Goal: Information Seeking & Learning: Learn about a topic

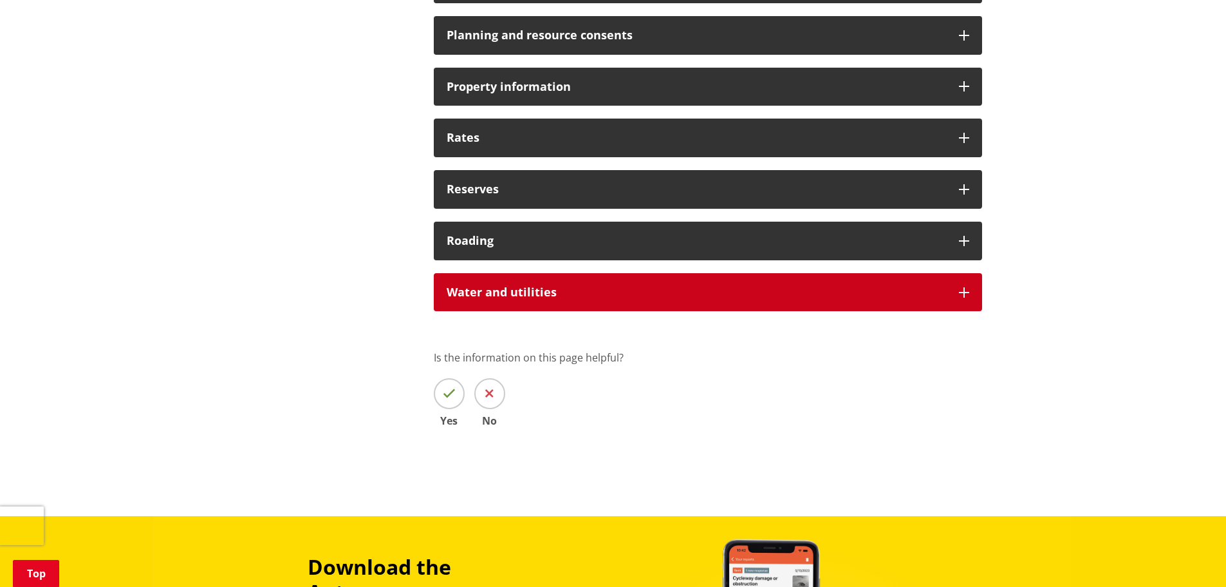
scroll to position [1416, 0]
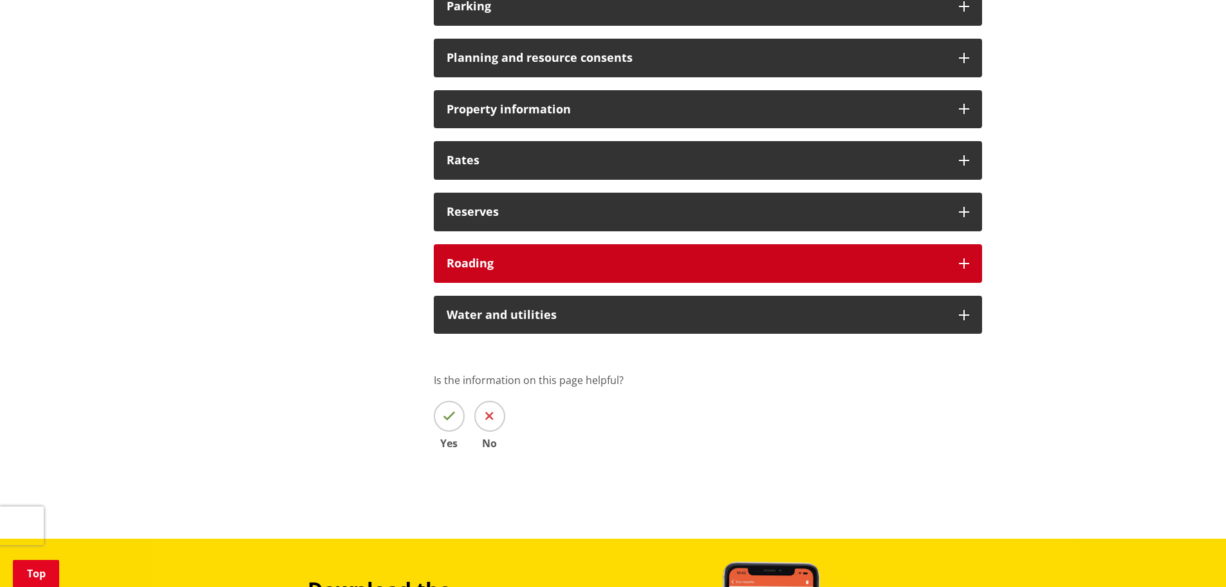
click at [854, 265] on h3 "Roading" at bounding box center [697, 263] width 500 height 13
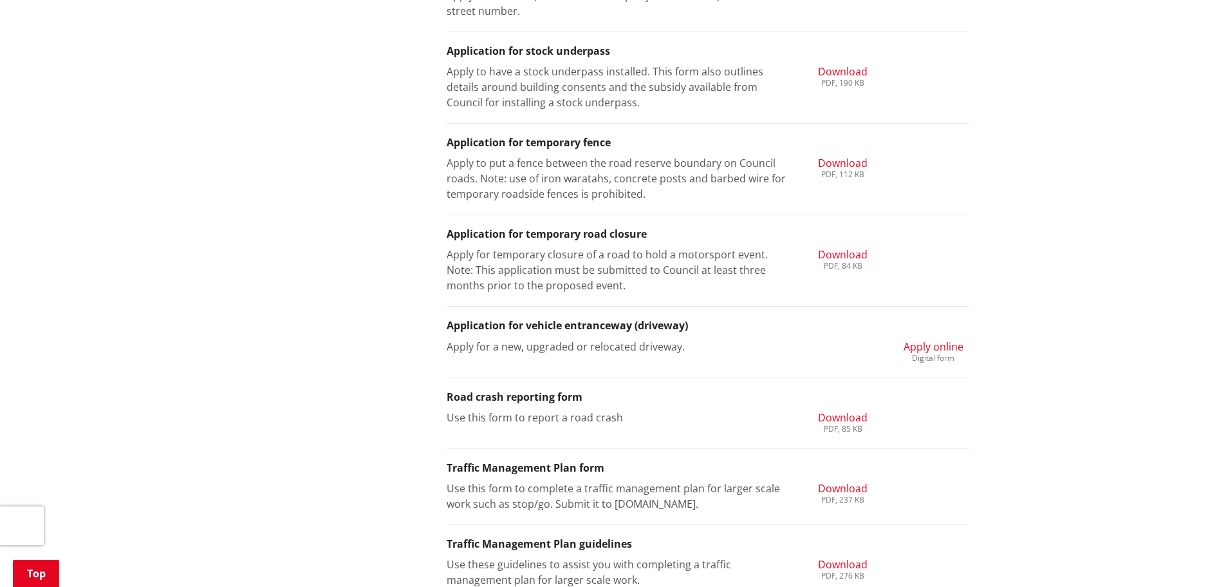
scroll to position [2189, 0]
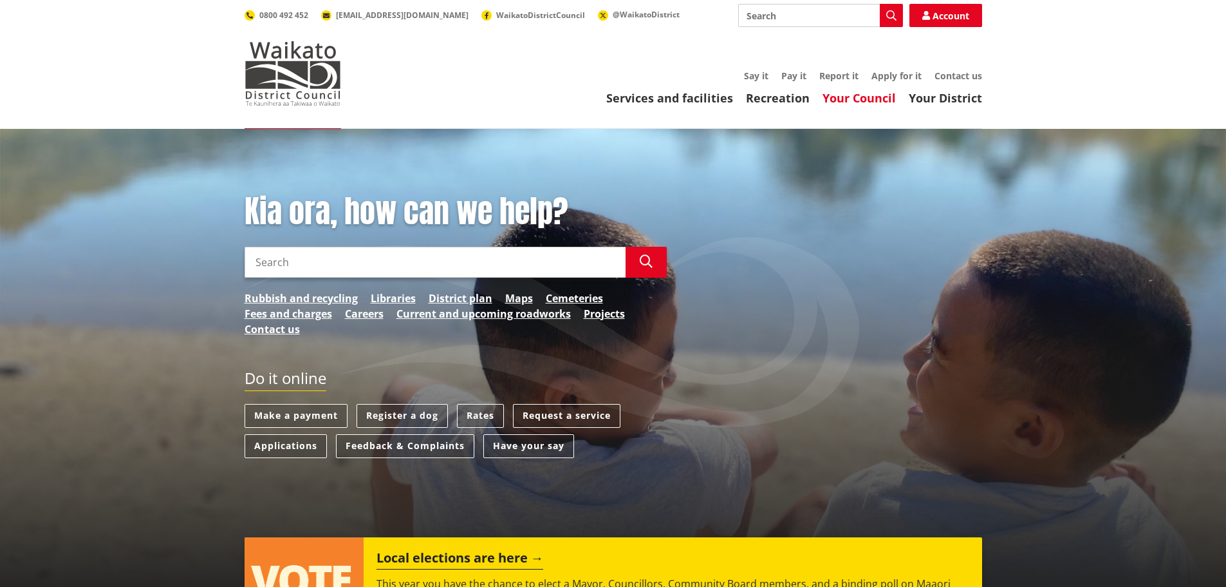
click at [851, 97] on link "Your Council" at bounding box center [859, 97] width 73 height 15
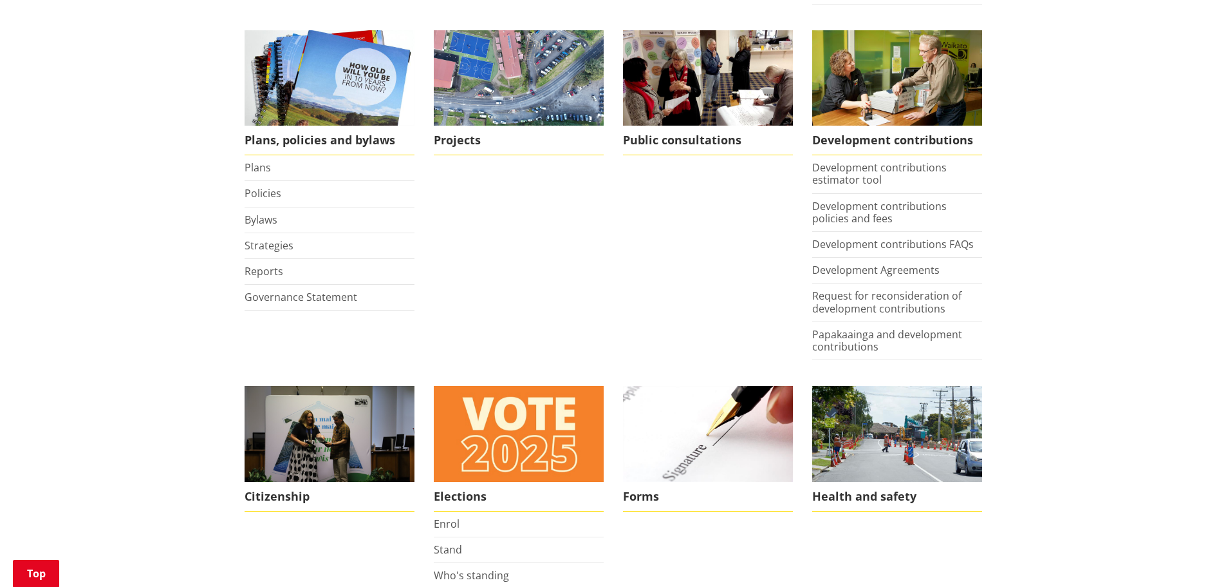
scroll to position [579, 0]
click at [254, 192] on link "Policies" at bounding box center [263, 192] width 37 height 14
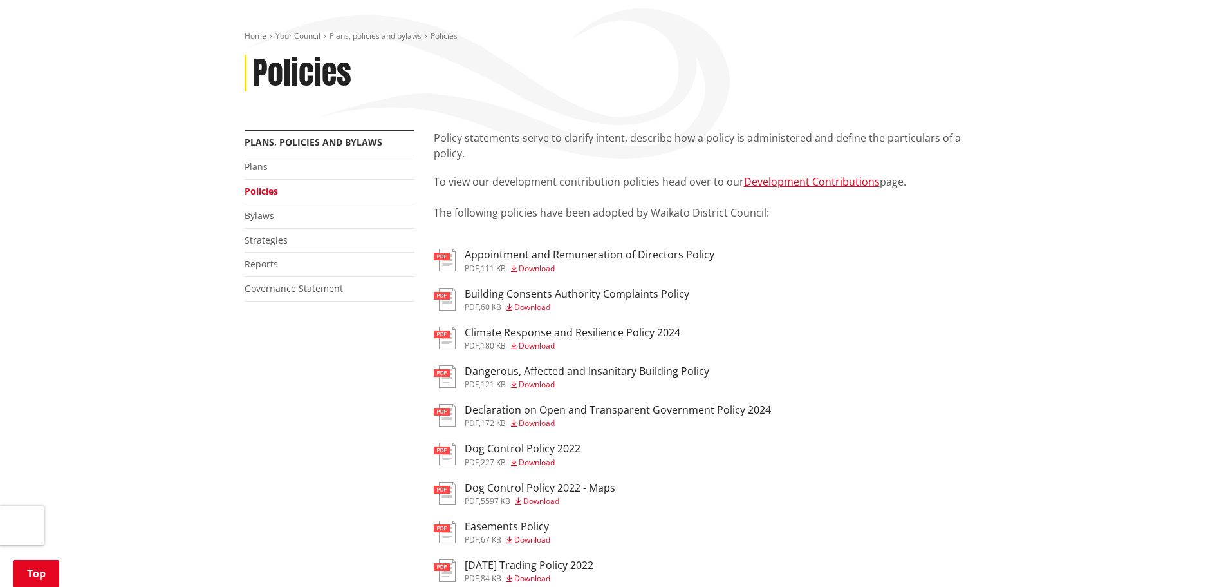
scroll to position [129, 0]
click at [262, 219] on link "Bylaws" at bounding box center [260, 217] width 30 height 12
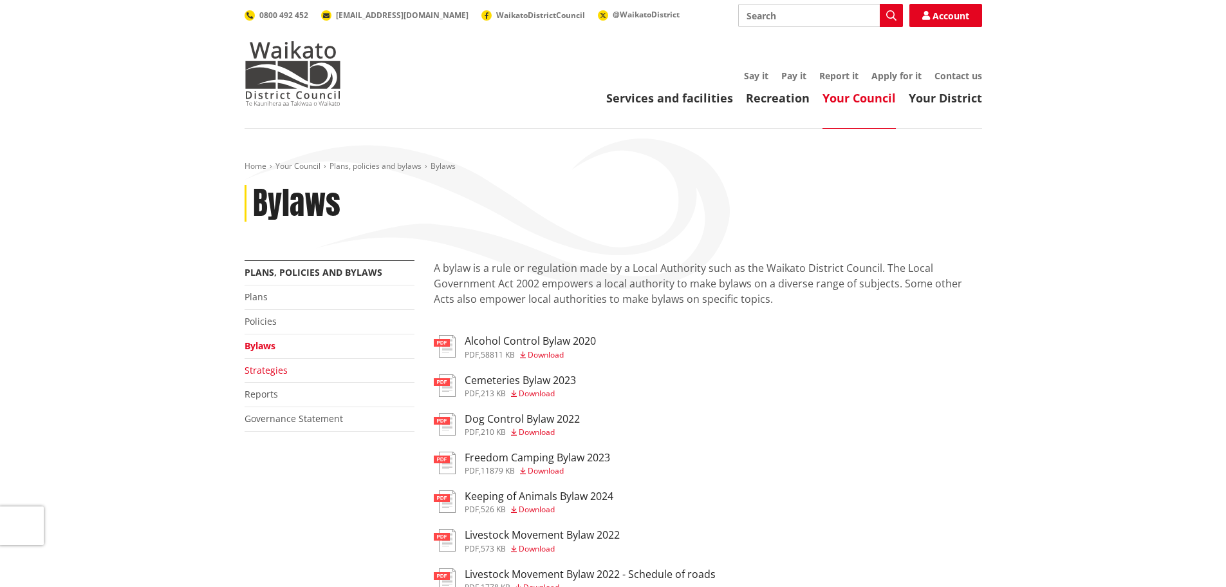
click at [272, 369] on link "Strategies" at bounding box center [266, 370] width 43 height 12
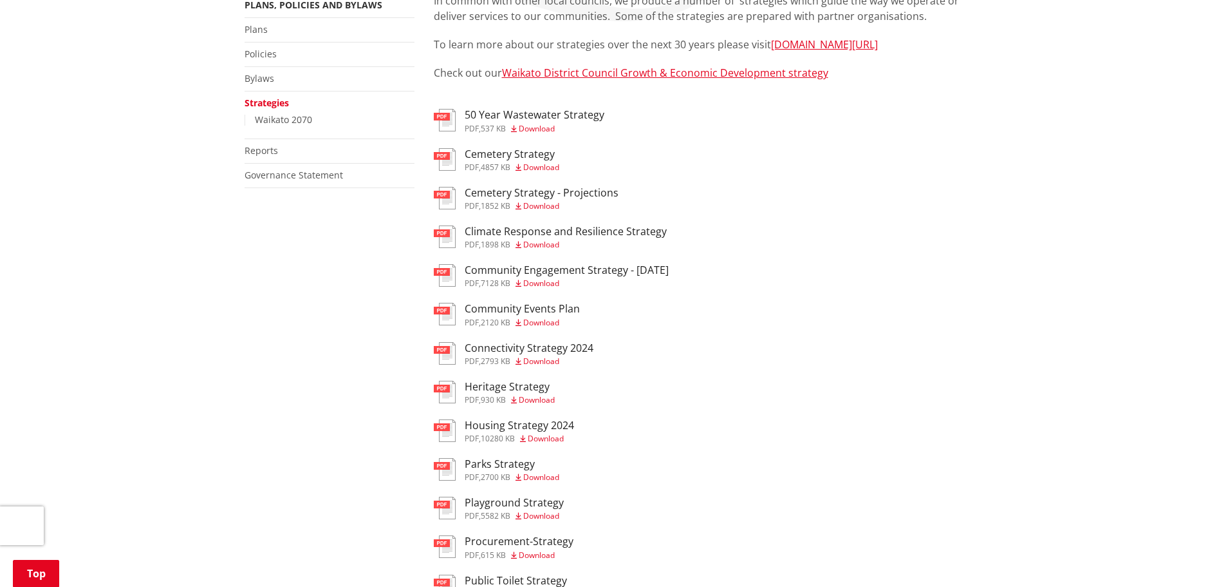
scroll to position [258, 0]
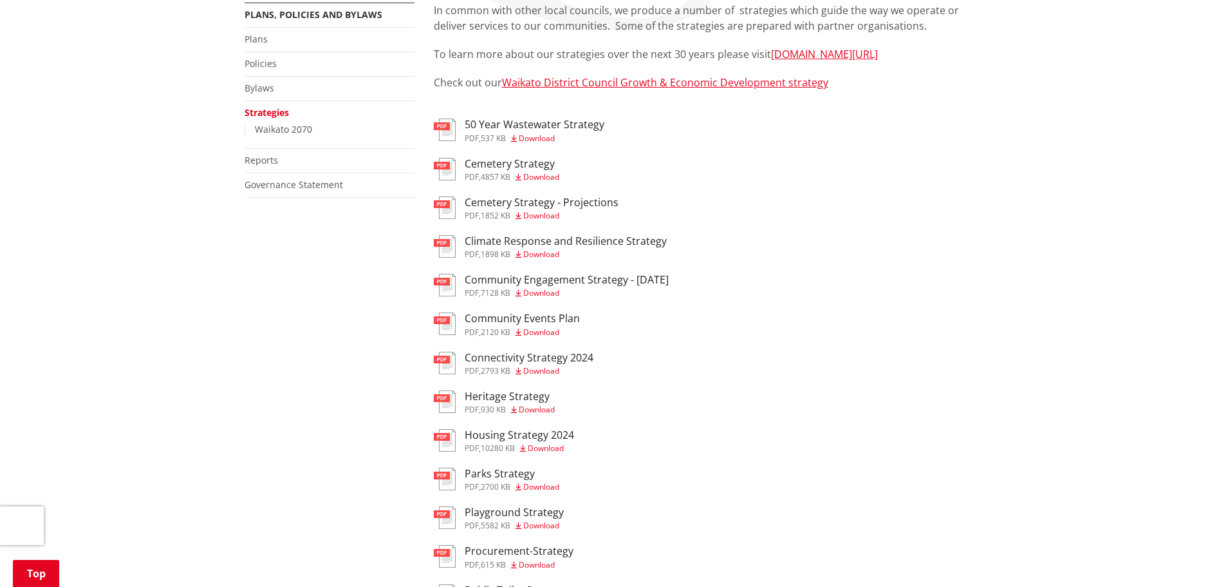
click at [529, 318] on h3 "Community Events Plan" at bounding box center [522, 318] width 115 height 12
